Goal: Go to known website

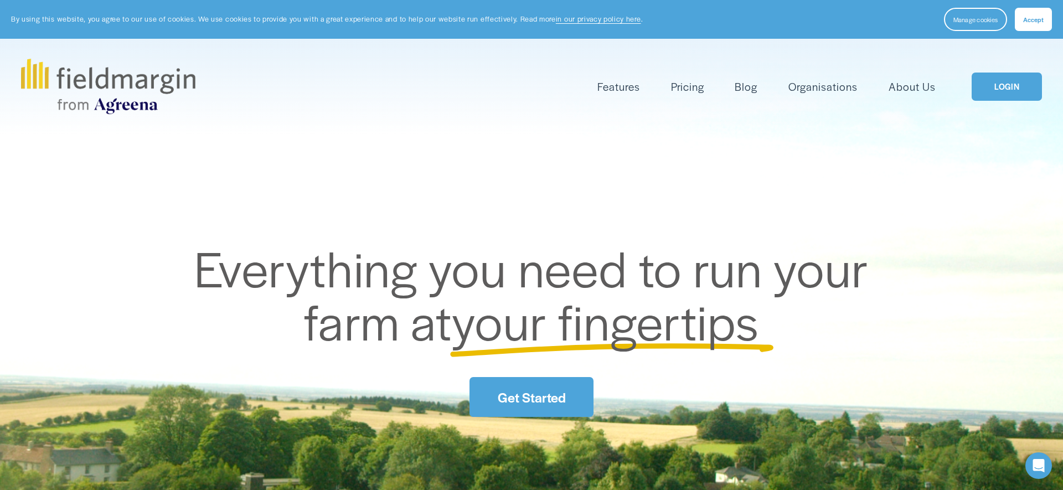
click at [1037, 17] on span "Accept" at bounding box center [1033, 19] width 20 height 9
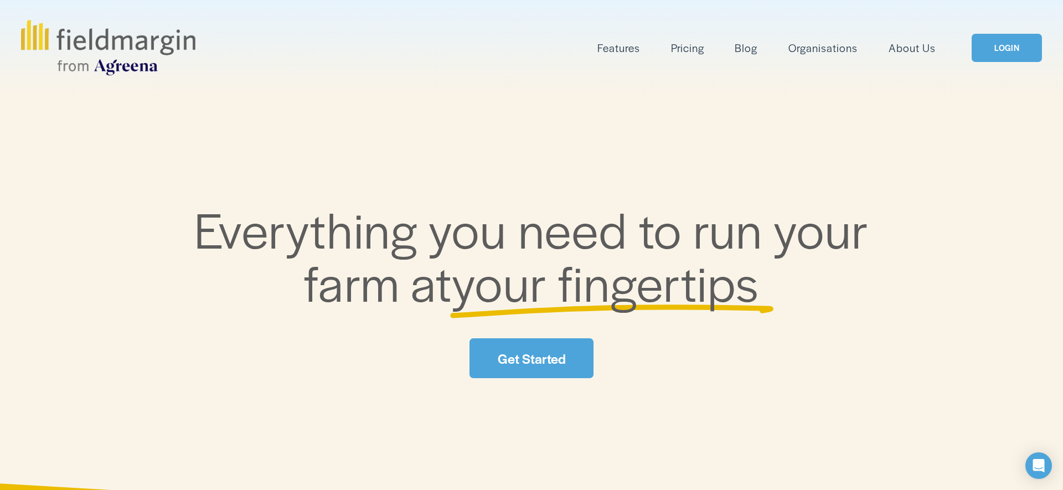
click at [1002, 47] on link "LOGIN" at bounding box center [1007, 48] width 70 height 28
